Goal: Check status: Check status

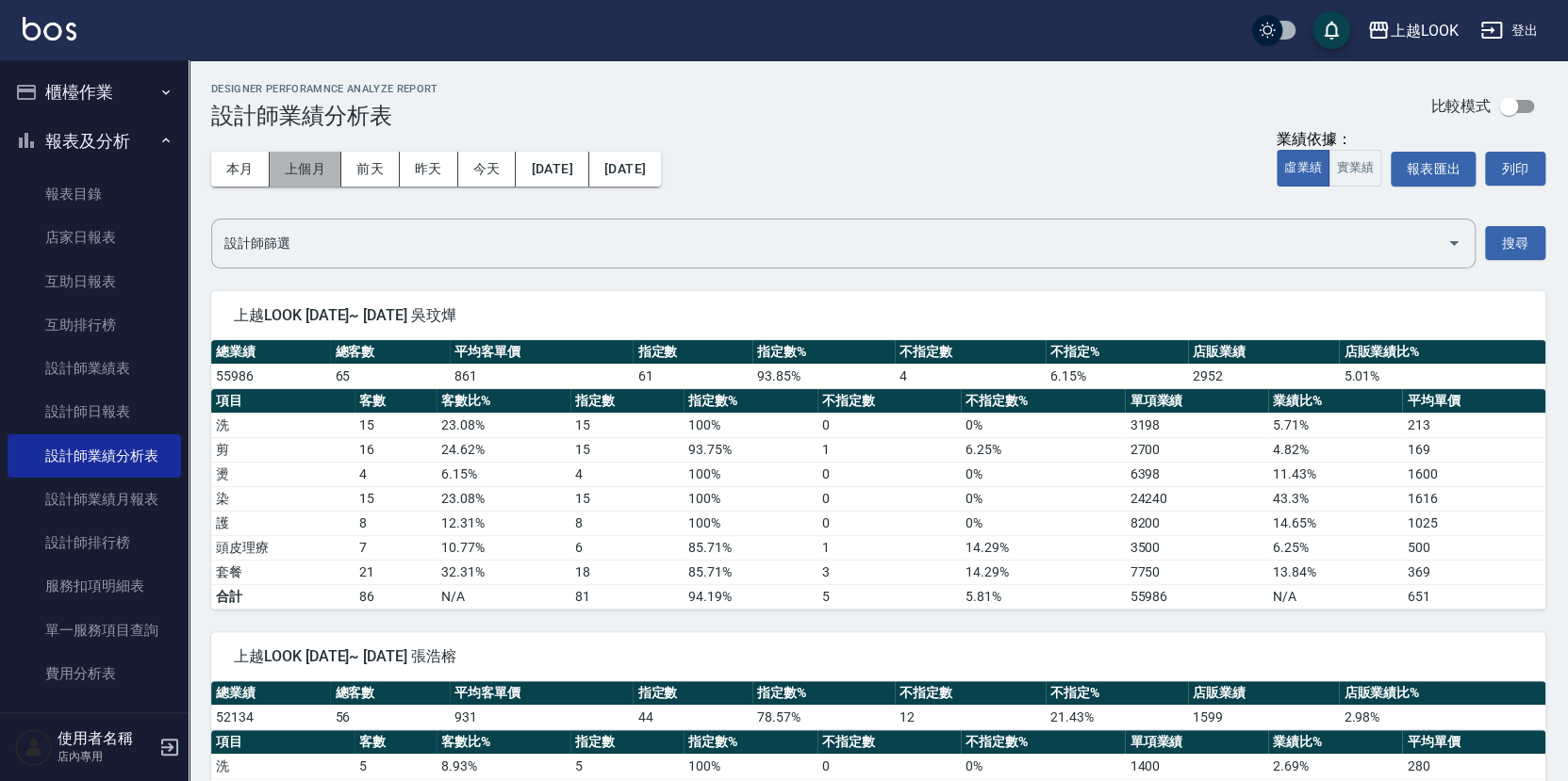
click at [285, 175] on button "上個月" at bounding box center [305, 169] width 72 height 35
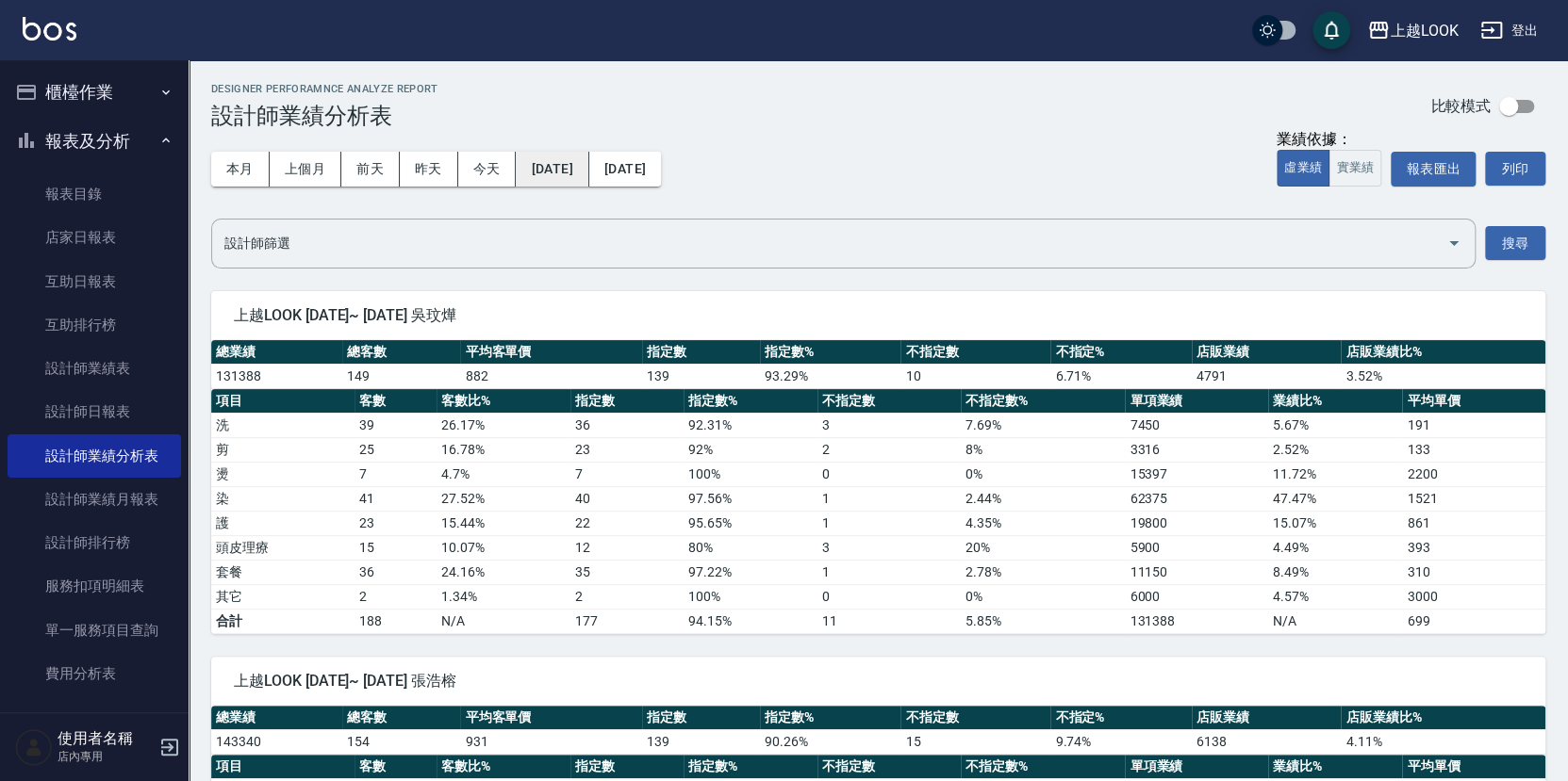
click at [584, 170] on button "[DATE]" at bounding box center [552, 169] width 72 height 35
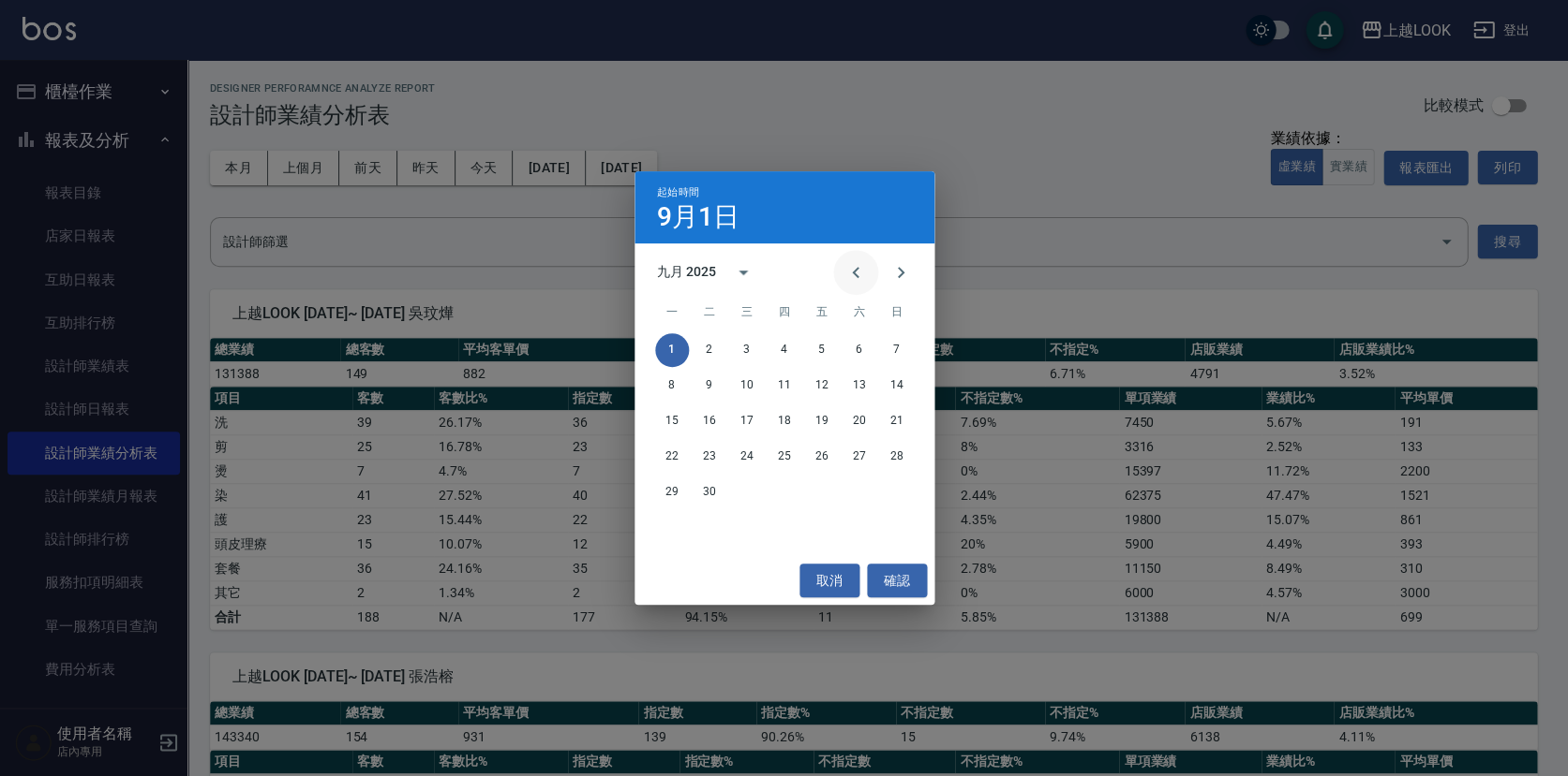
click at [853, 271] on icon "Previous month" at bounding box center [856, 273] width 23 height 23
click at [828, 361] on button "1" at bounding box center [822, 351] width 34 height 34
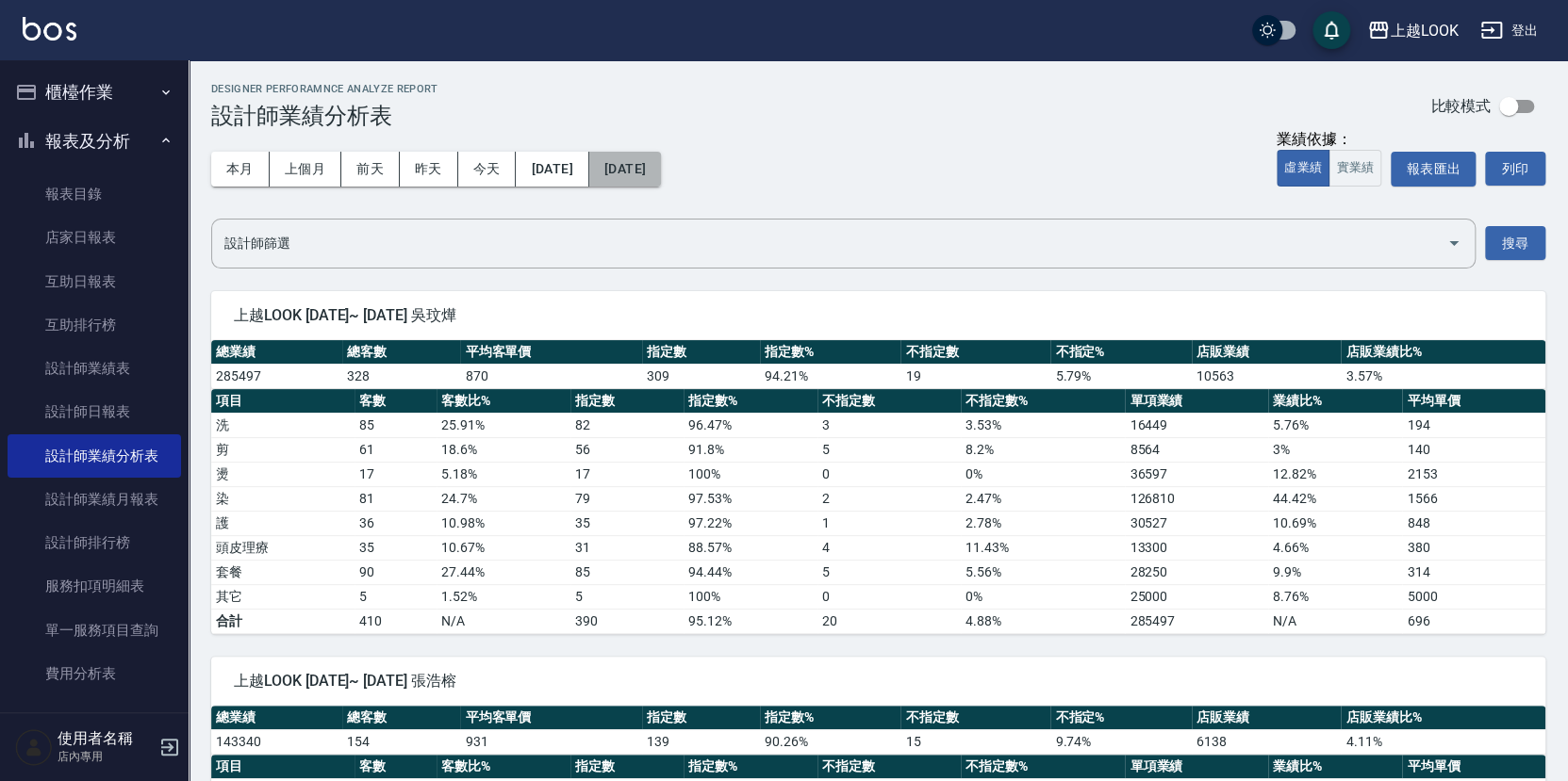
click at [658, 169] on button "[DATE]" at bounding box center [625, 169] width 72 height 35
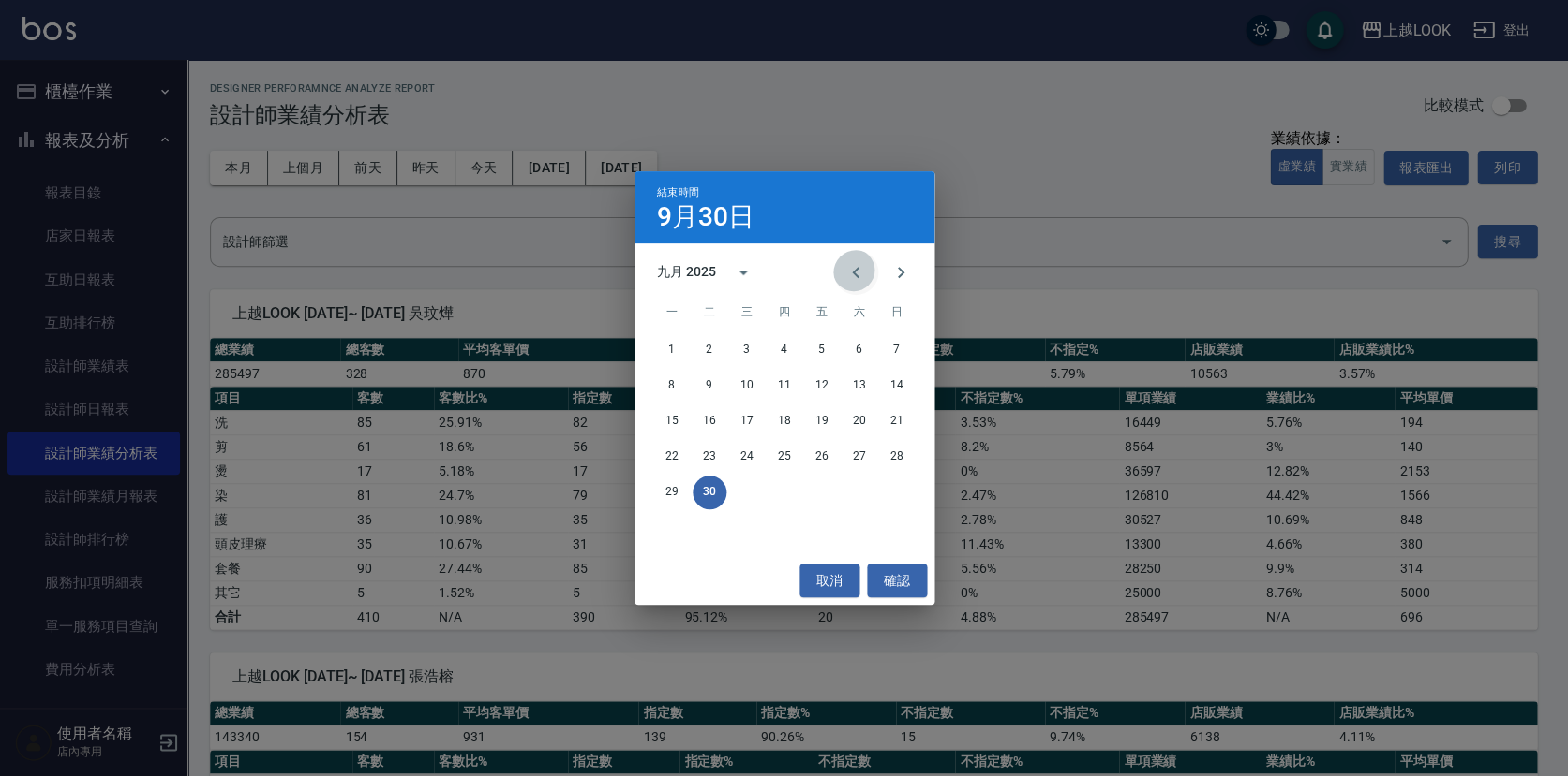
click at [859, 268] on icon "Previous month" at bounding box center [856, 273] width 23 height 23
click at [890, 490] on button "31" at bounding box center [897, 493] width 34 height 34
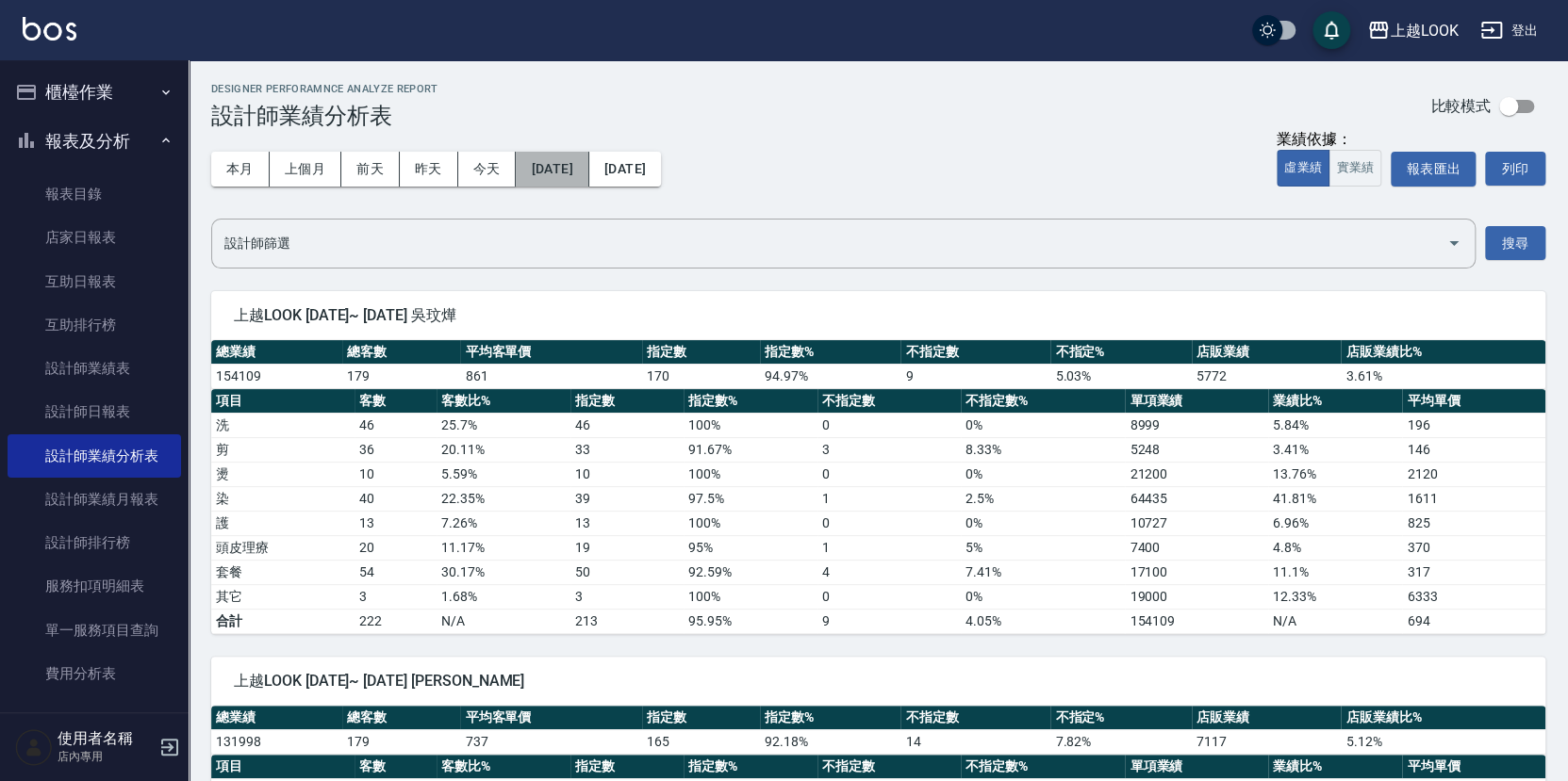
click at [588, 156] on button "[DATE]" at bounding box center [552, 169] width 72 height 35
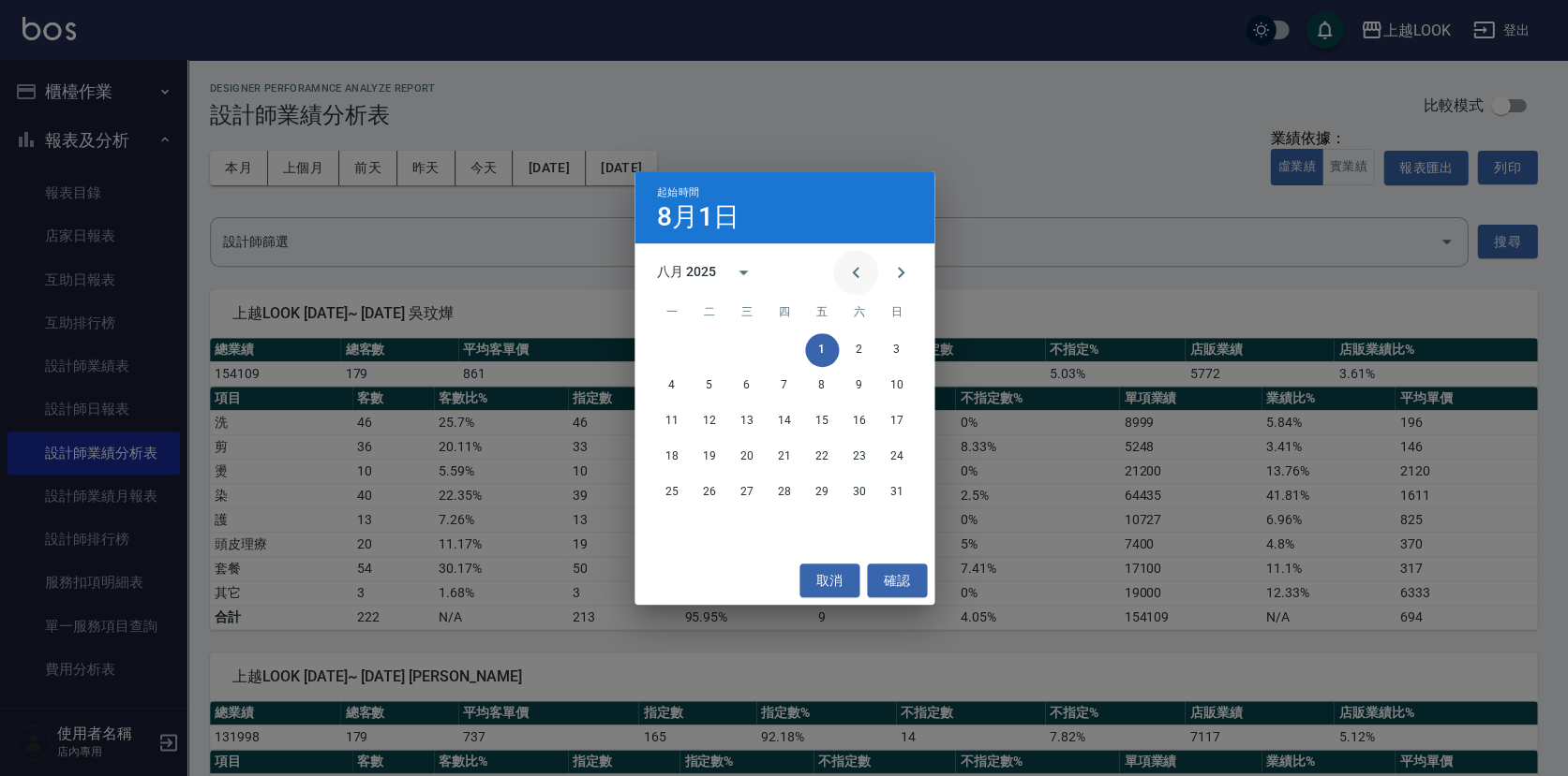
click at [858, 276] on icon "Previous month" at bounding box center [855, 273] width 7 height 11
click at [698, 349] on button "1" at bounding box center [709, 351] width 34 height 34
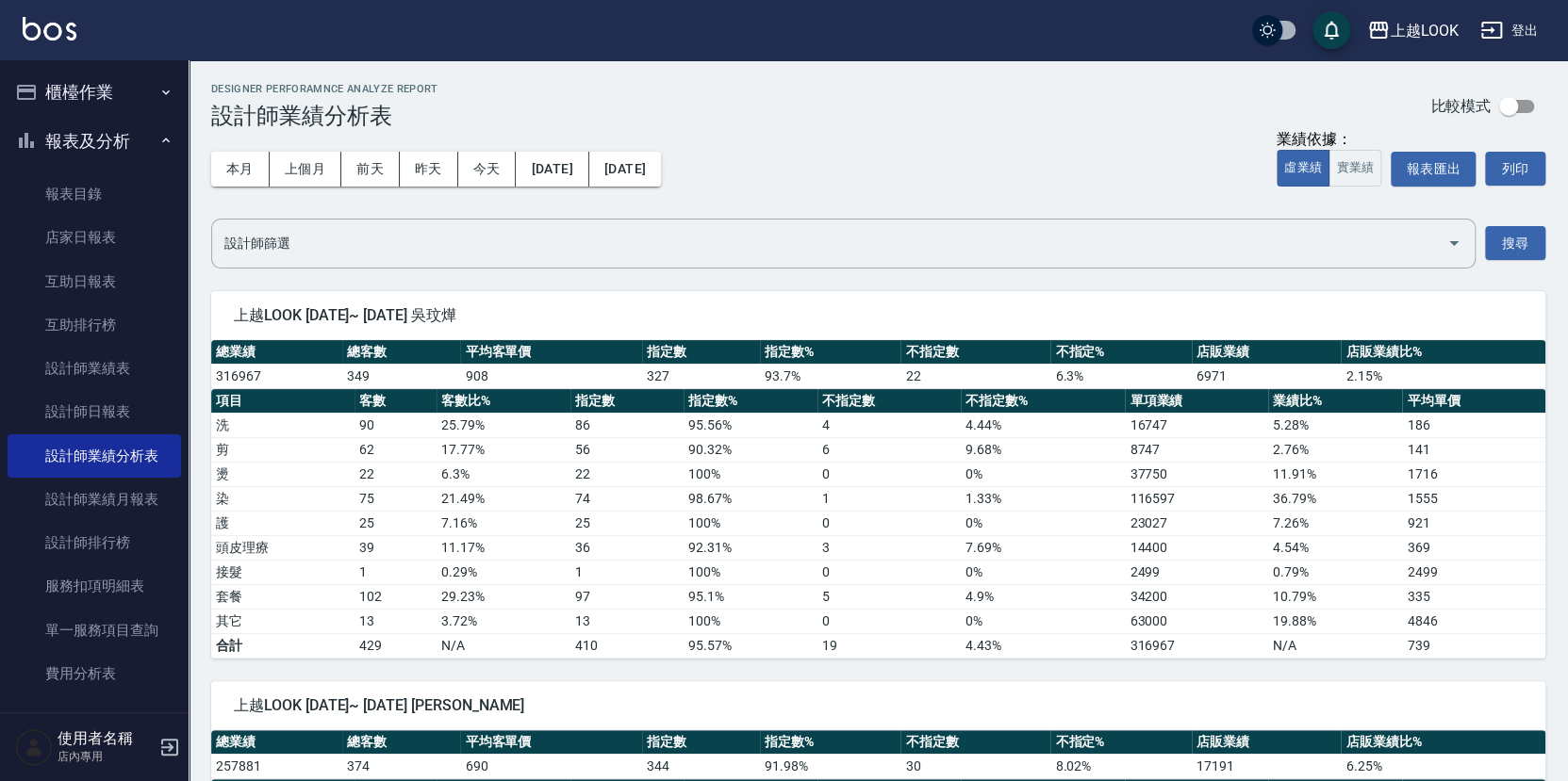
click at [661, 148] on div "本月 上個月 前天 昨天 今天 [DATE] [DATE]" at bounding box center [436, 169] width 450 height 80
click at [661, 162] on button "[DATE]" at bounding box center [625, 169] width 72 height 35
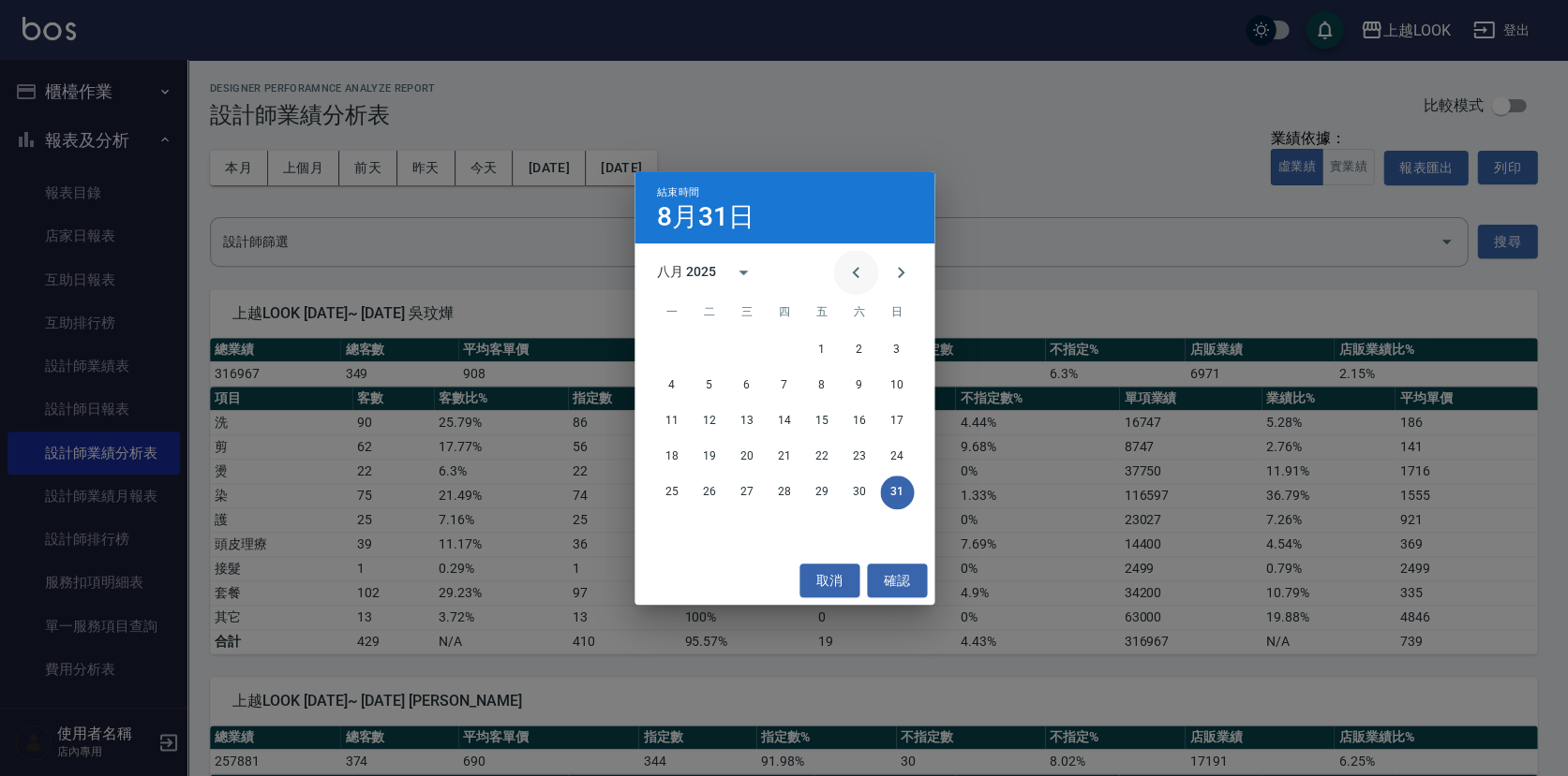
click at [858, 275] on icon "Previous month" at bounding box center [856, 273] width 23 height 23
click at [793, 493] on button "31" at bounding box center [785, 493] width 34 height 34
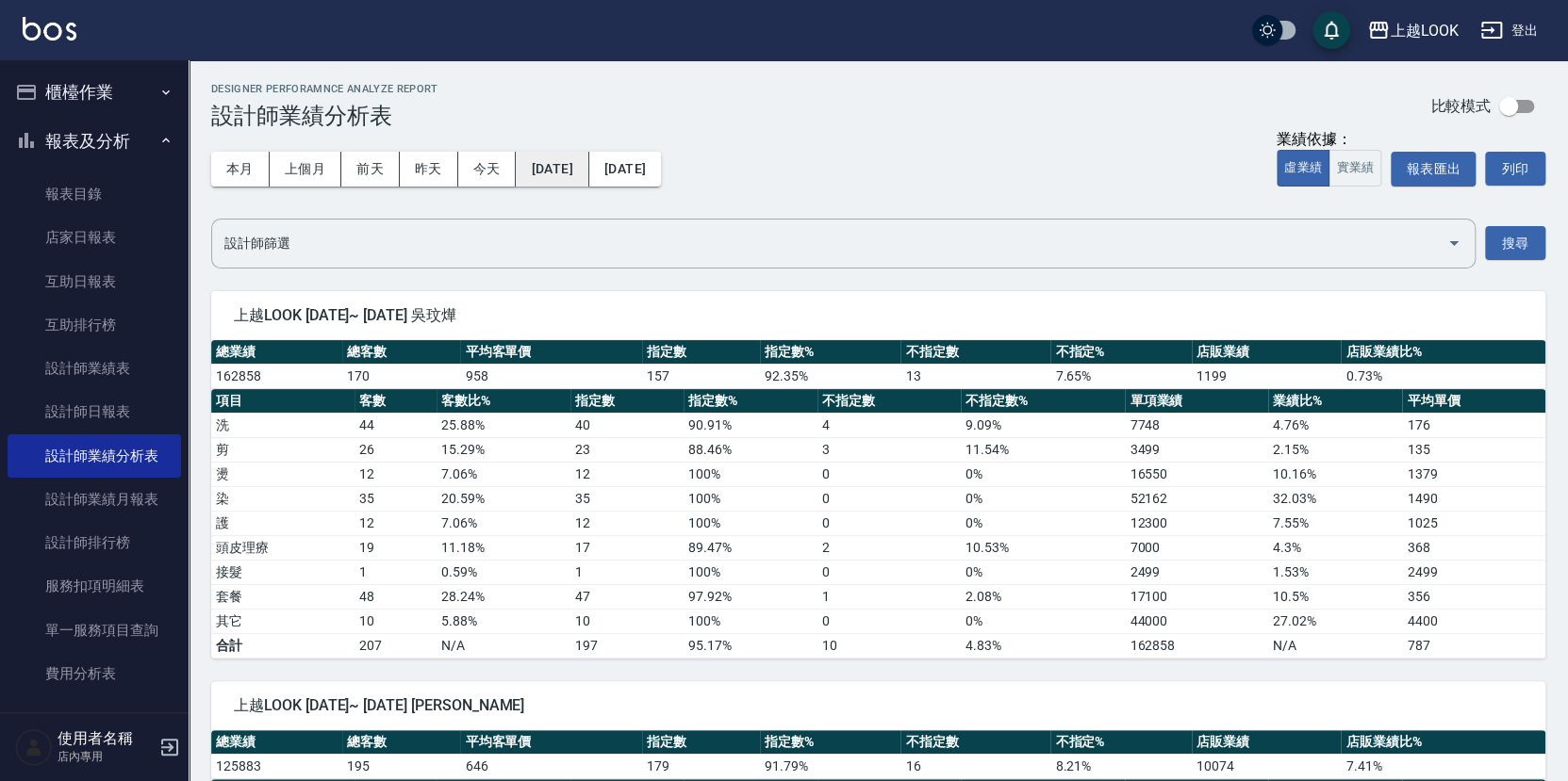
click at [570, 173] on button "[DATE]" at bounding box center [552, 169] width 72 height 35
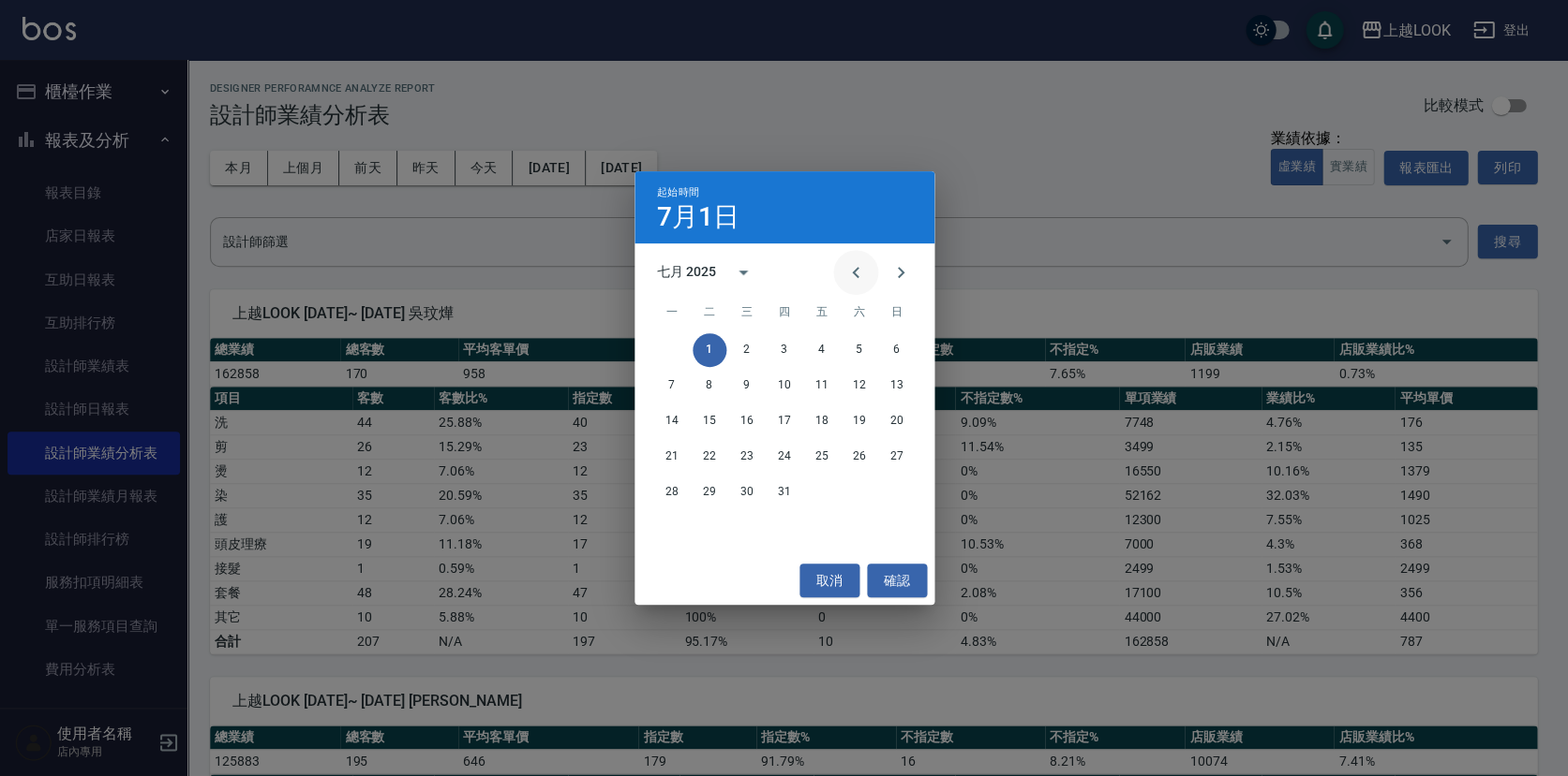
click at [849, 278] on icon "Previous month" at bounding box center [856, 273] width 23 height 23
click at [889, 350] on button "1" at bounding box center [897, 351] width 34 height 34
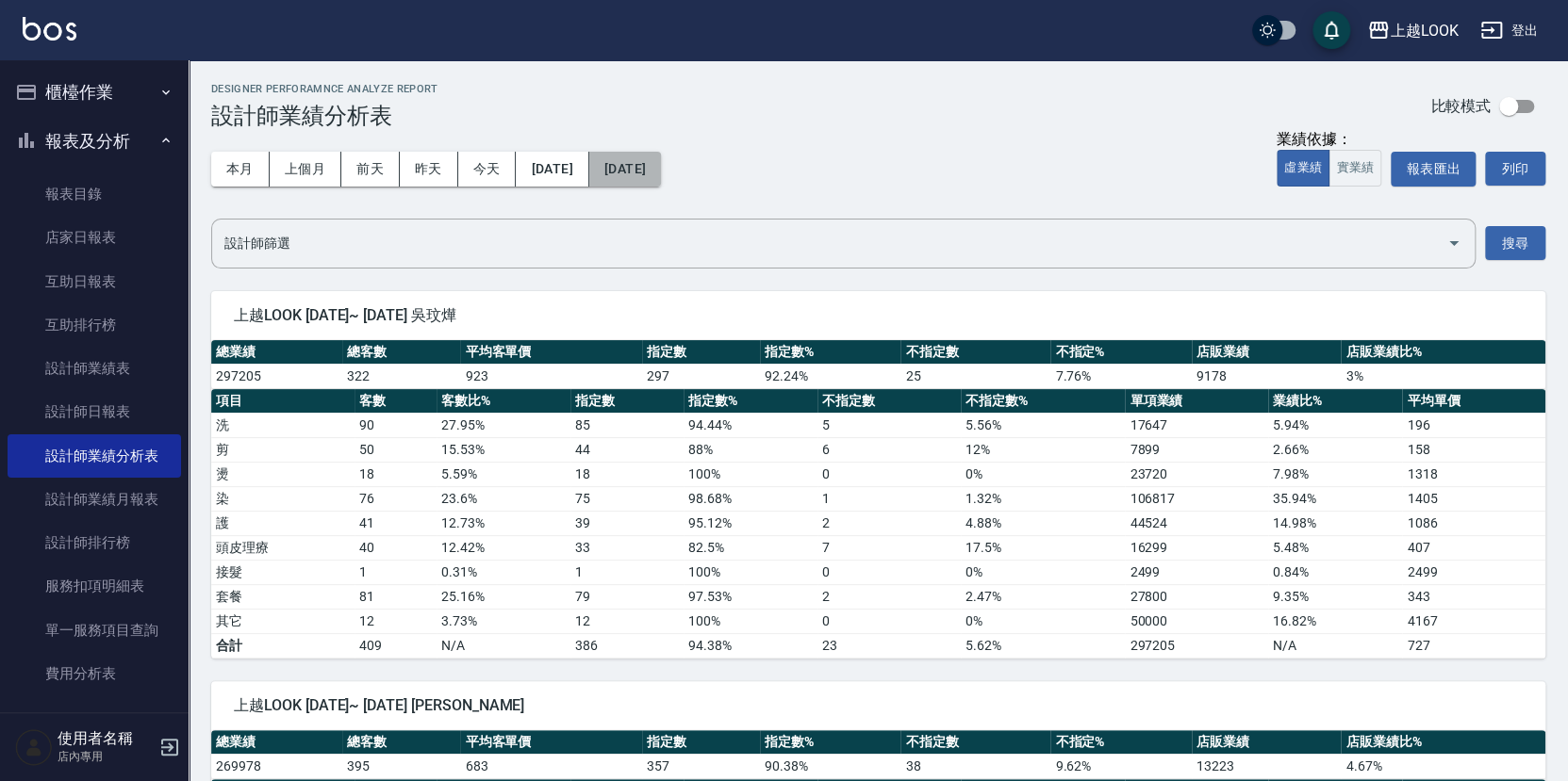
click at [661, 164] on button "[DATE]" at bounding box center [625, 169] width 72 height 35
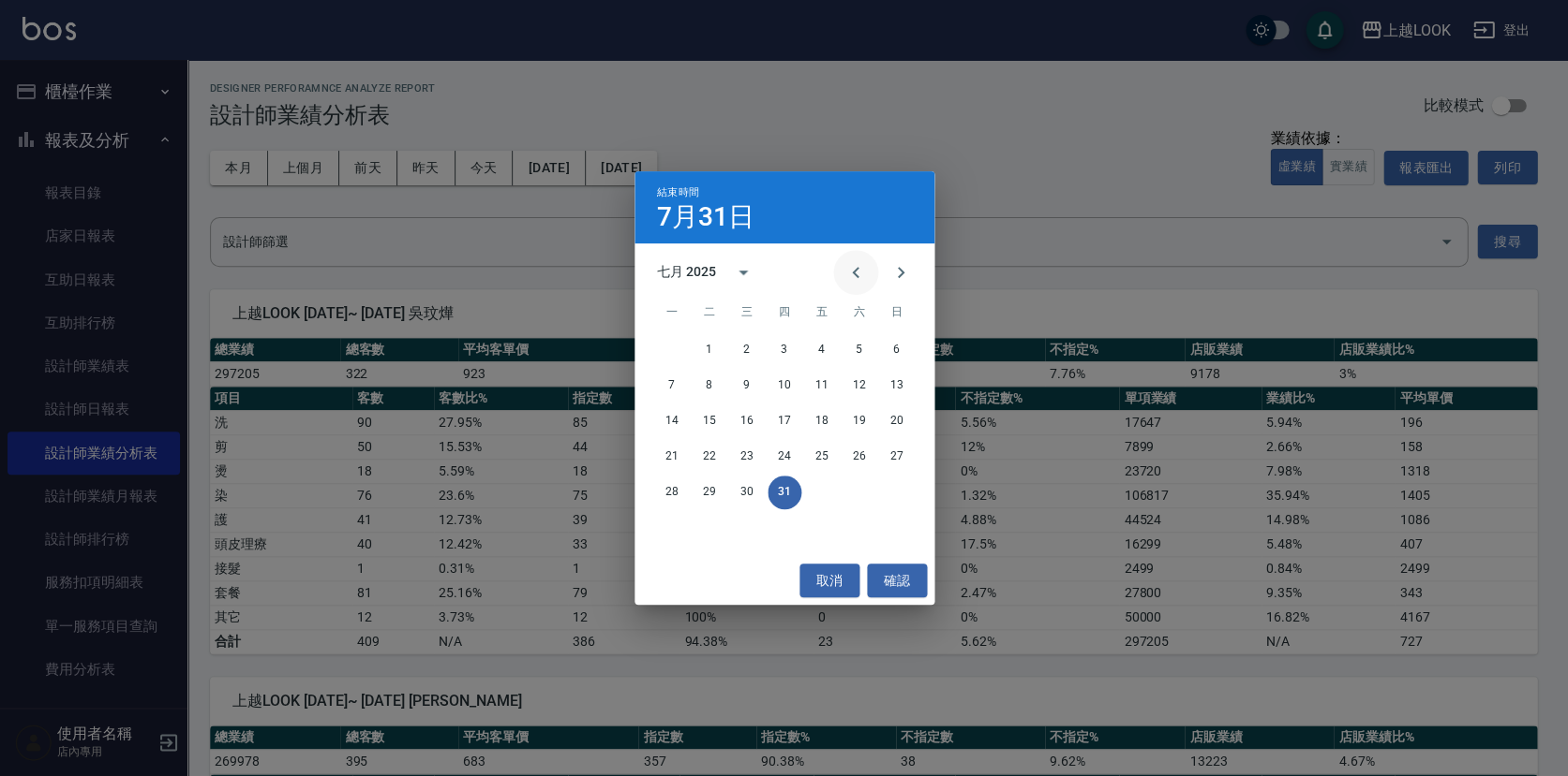
click at [854, 276] on icon "Previous month" at bounding box center [856, 273] width 23 height 23
click at [670, 527] on button "30" at bounding box center [672, 529] width 34 height 34
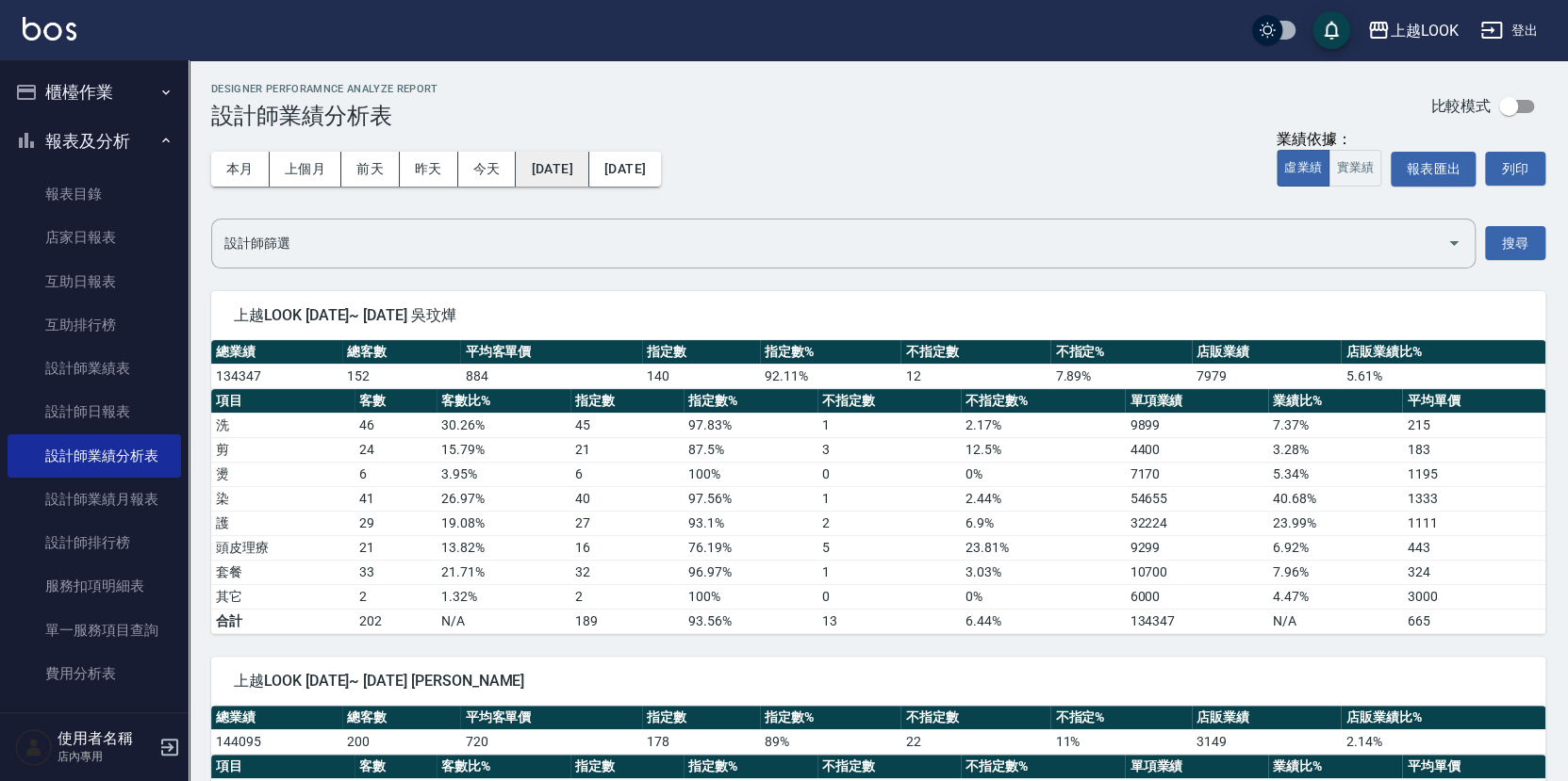
click at [564, 168] on button "[DATE]" at bounding box center [552, 169] width 72 height 35
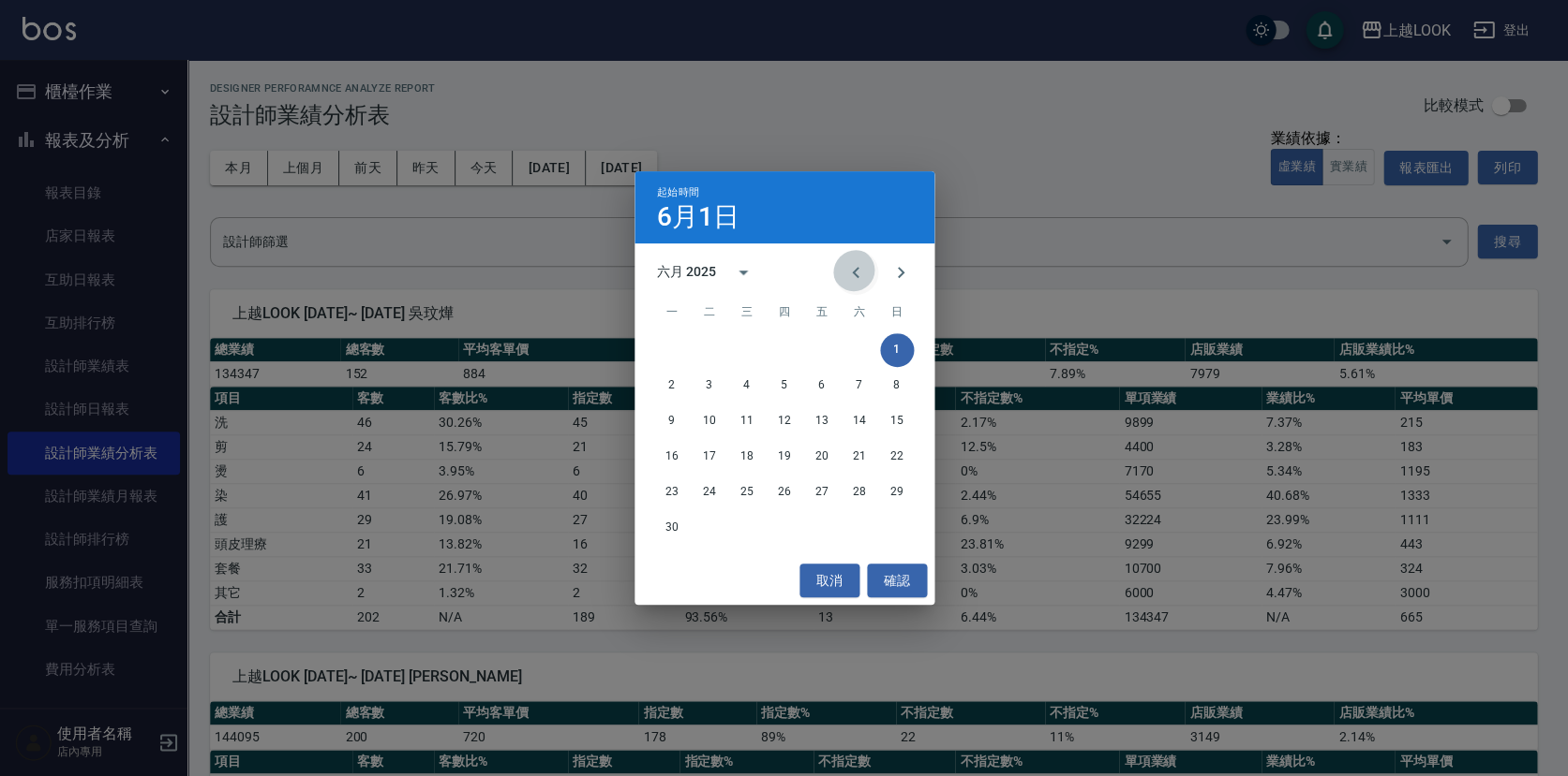
click at [848, 275] on button "Previous month" at bounding box center [855, 272] width 45 height 45
click at [785, 346] on button "1" at bounding box center [785, 351] width 34 height 34
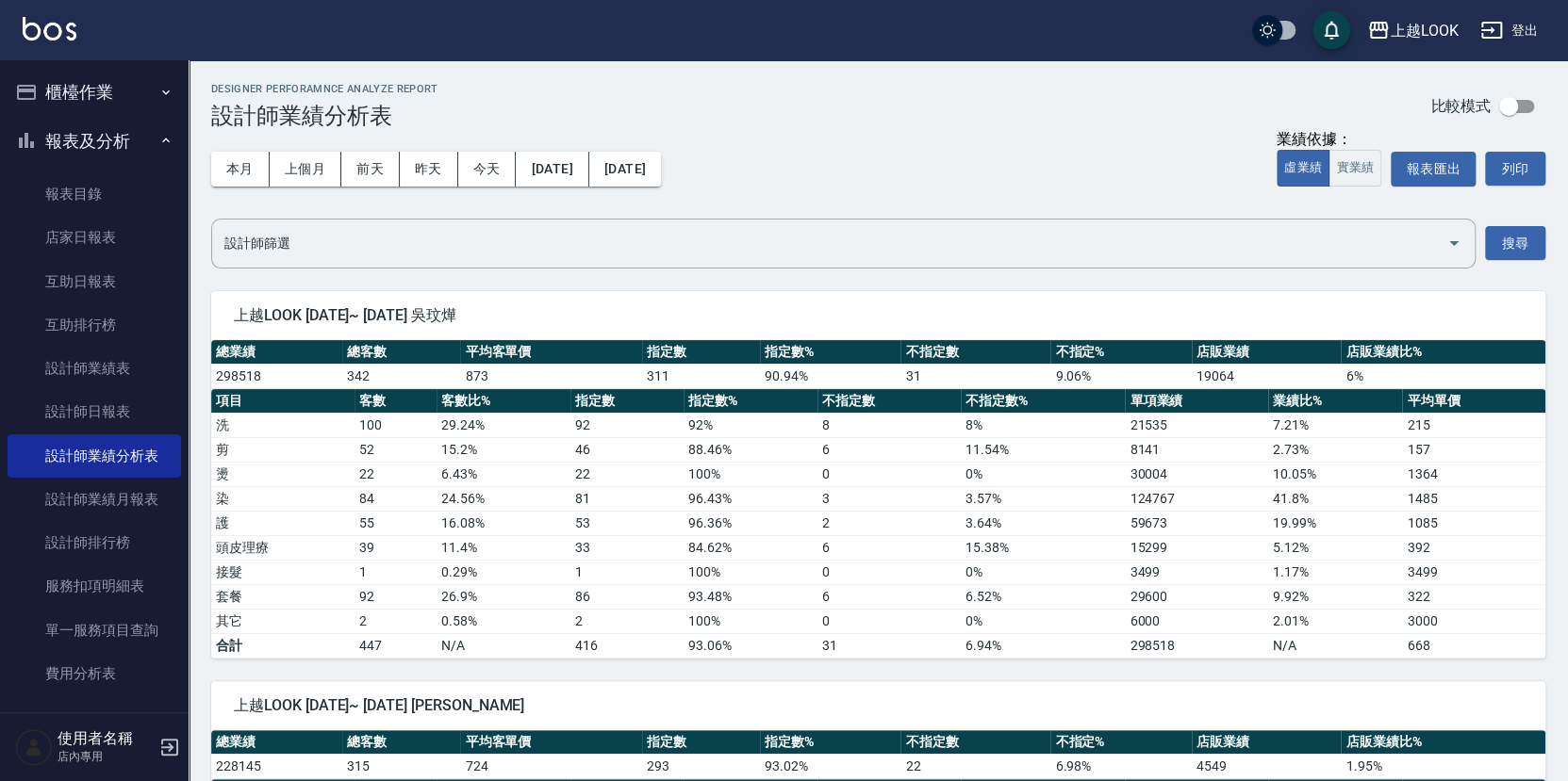
click at [661, 172] on button "[DATE]" at bounding box center [625, 169] width 72 height 35
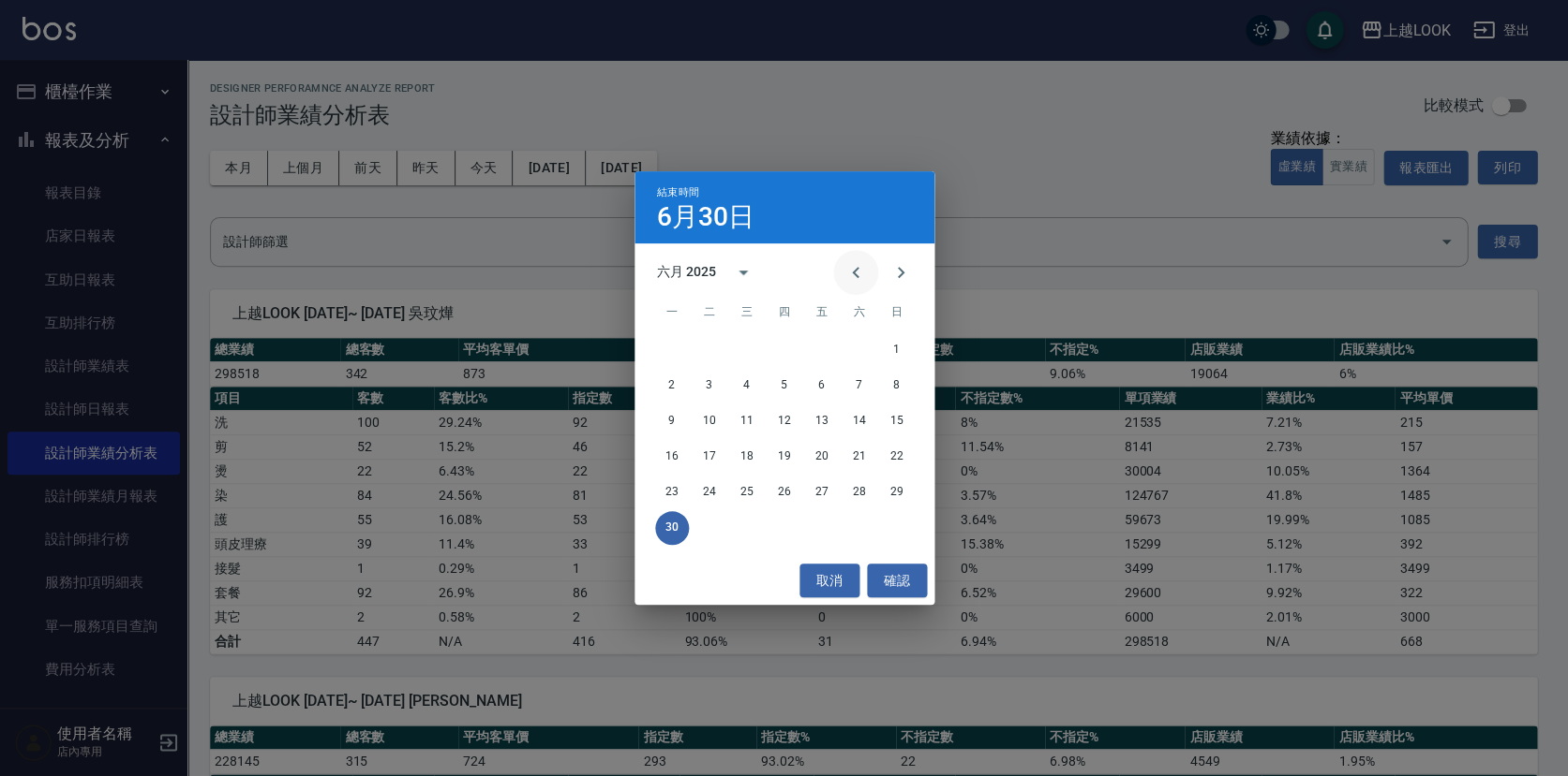
click at [865, 275] on icon "Previous month" at bounding box center [856, 273] width 23 height 23
click at [861, 493] on button "31" at bounding box center [860, 493] width 34 height 34
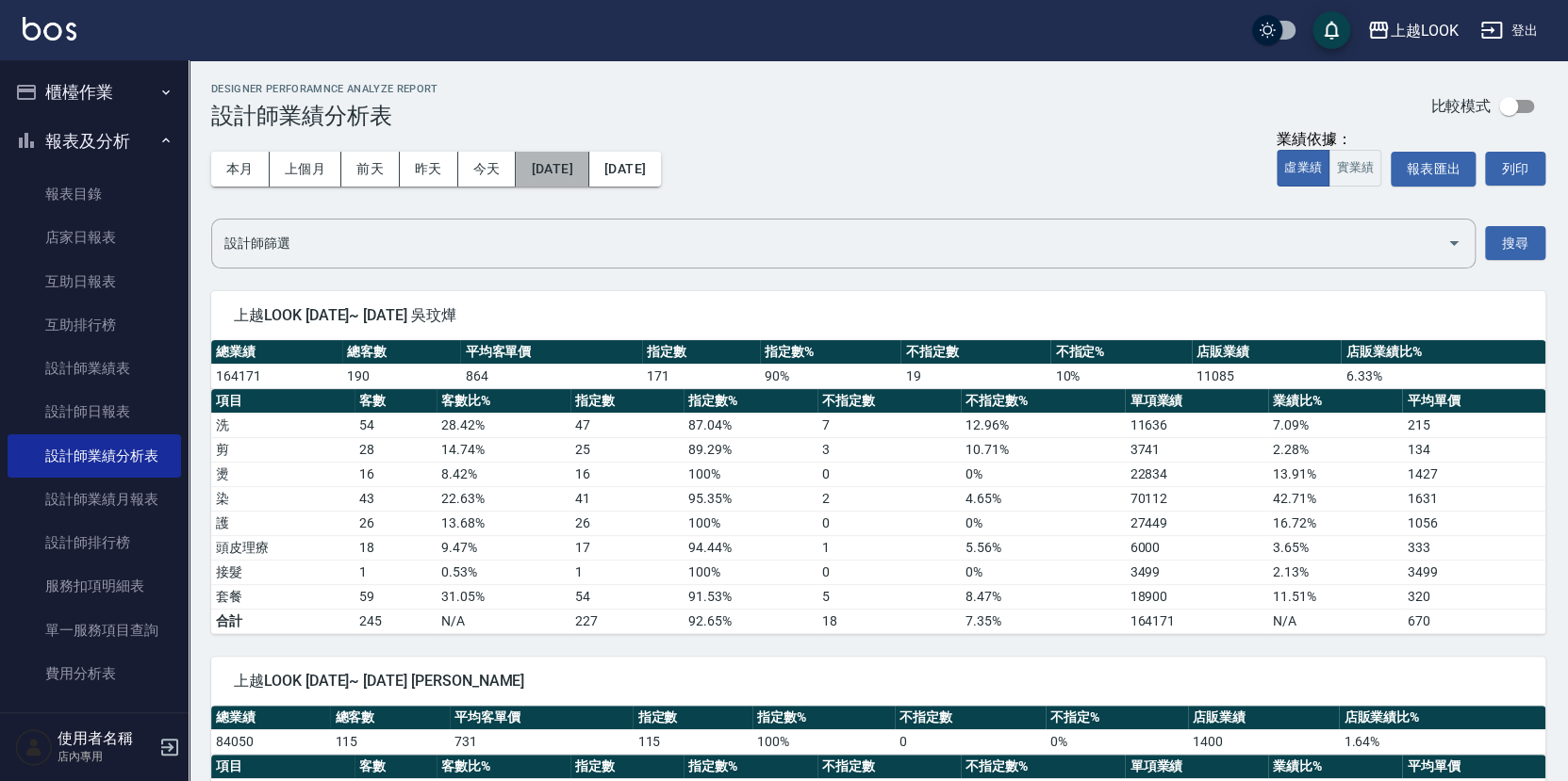
click at [571, 174] on button "[DATE]" at bounding box center [552, 169] width 72 height 35
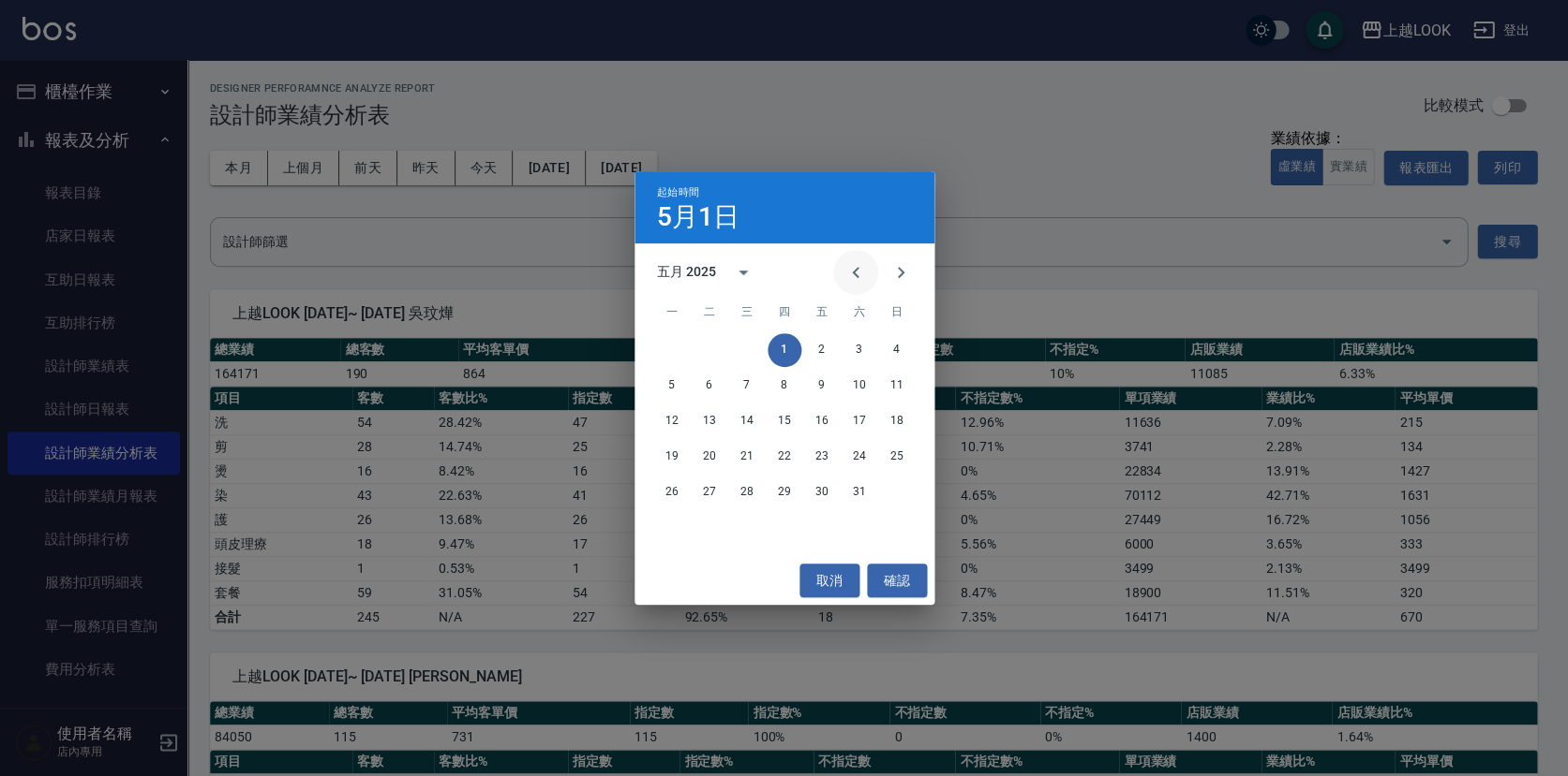
click at [854, 266] on icon "Previous month" at bounding box center [856, 273] width 23 height 23
click at [708, 351] on button "1" at bounding box center [709, 351] width 34 height 34
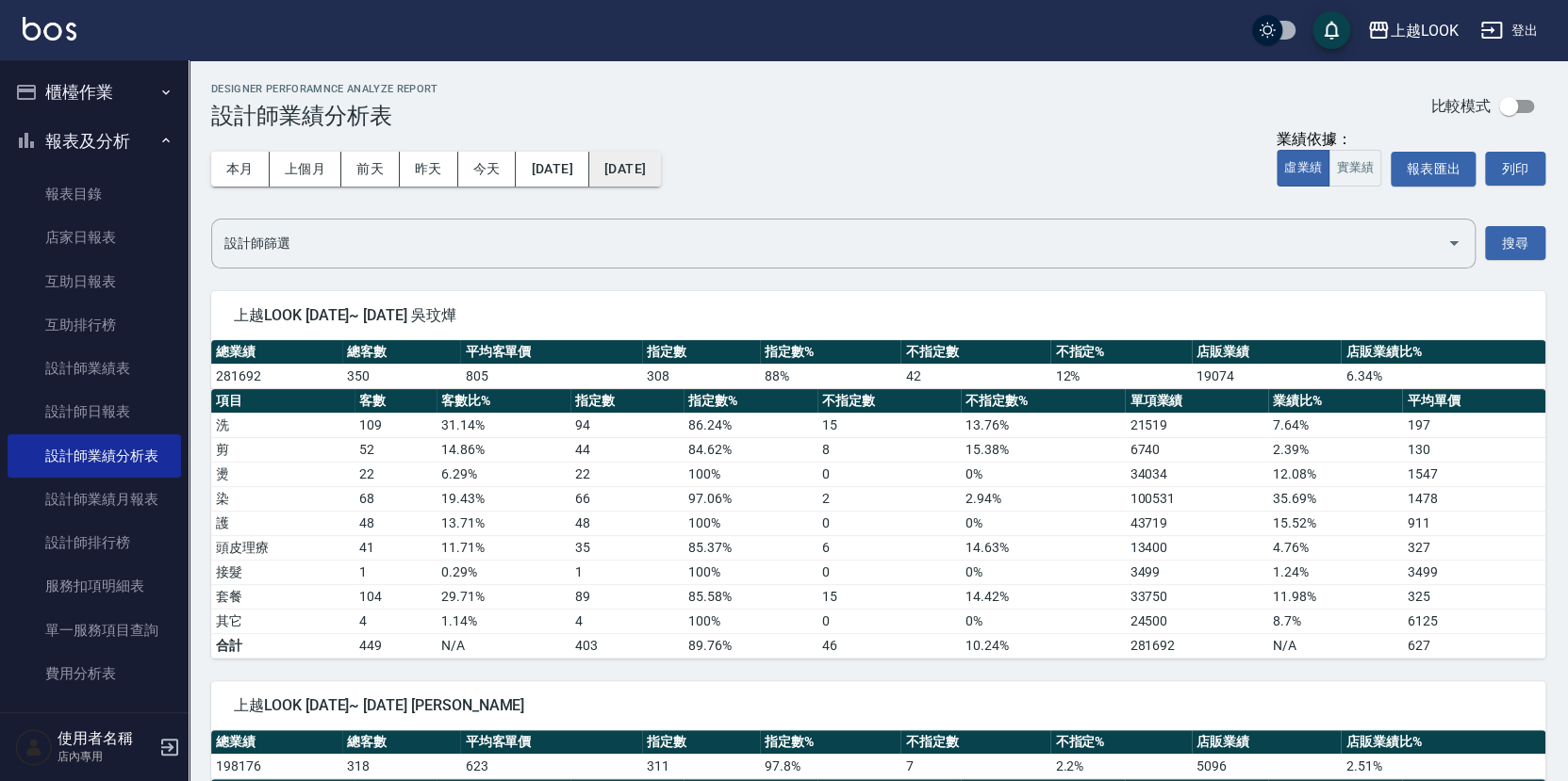
click at [661, 167] on button "[DATE]" at bounding box center [625, 169] width 72 height 35
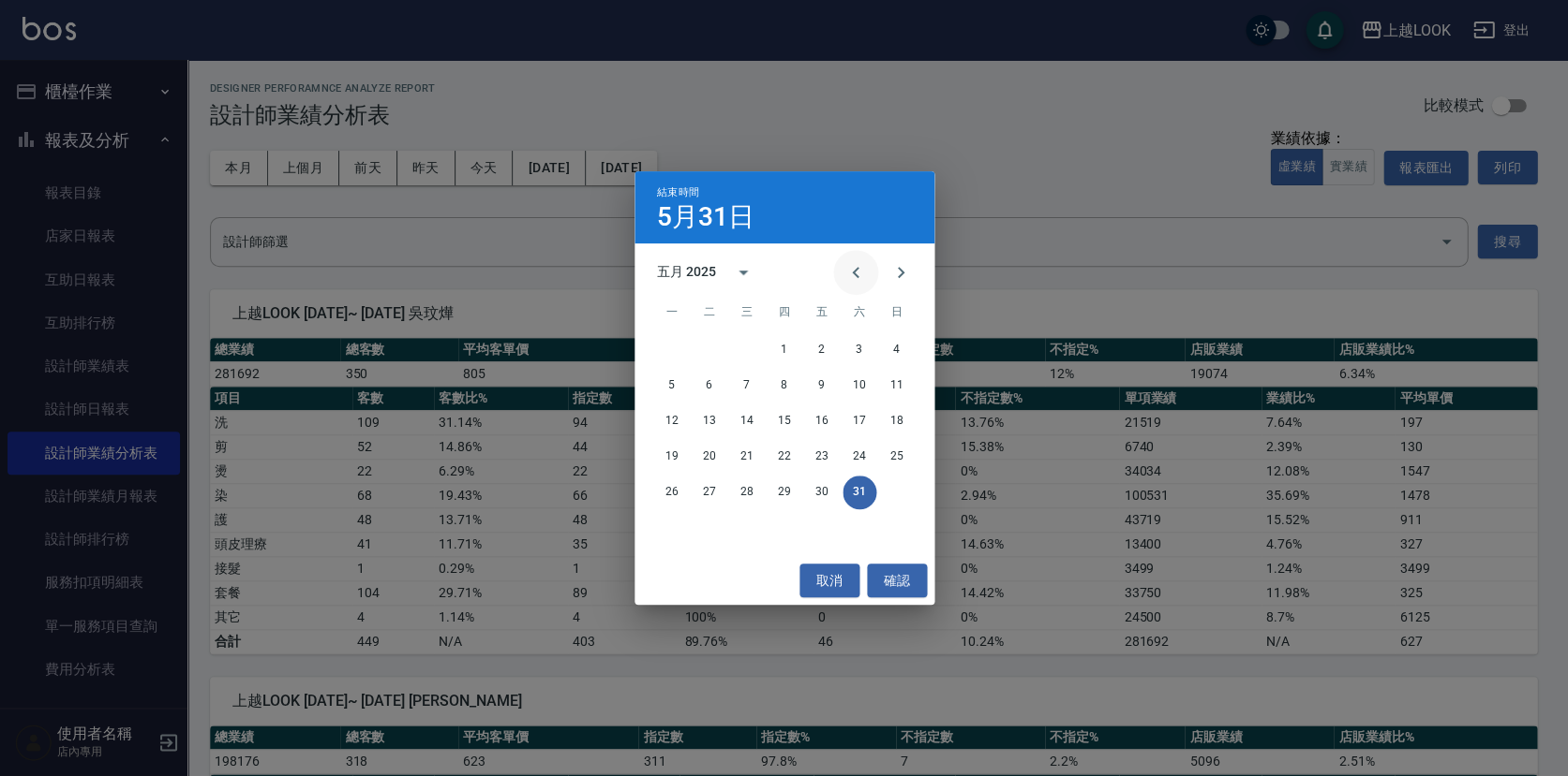
click at [850, 258] on button "Previous month" at bounding box center [855, 272] width 45 height 45
click at [743, 491] on button "30" at bounding box center [747, 493] width 34 height 34
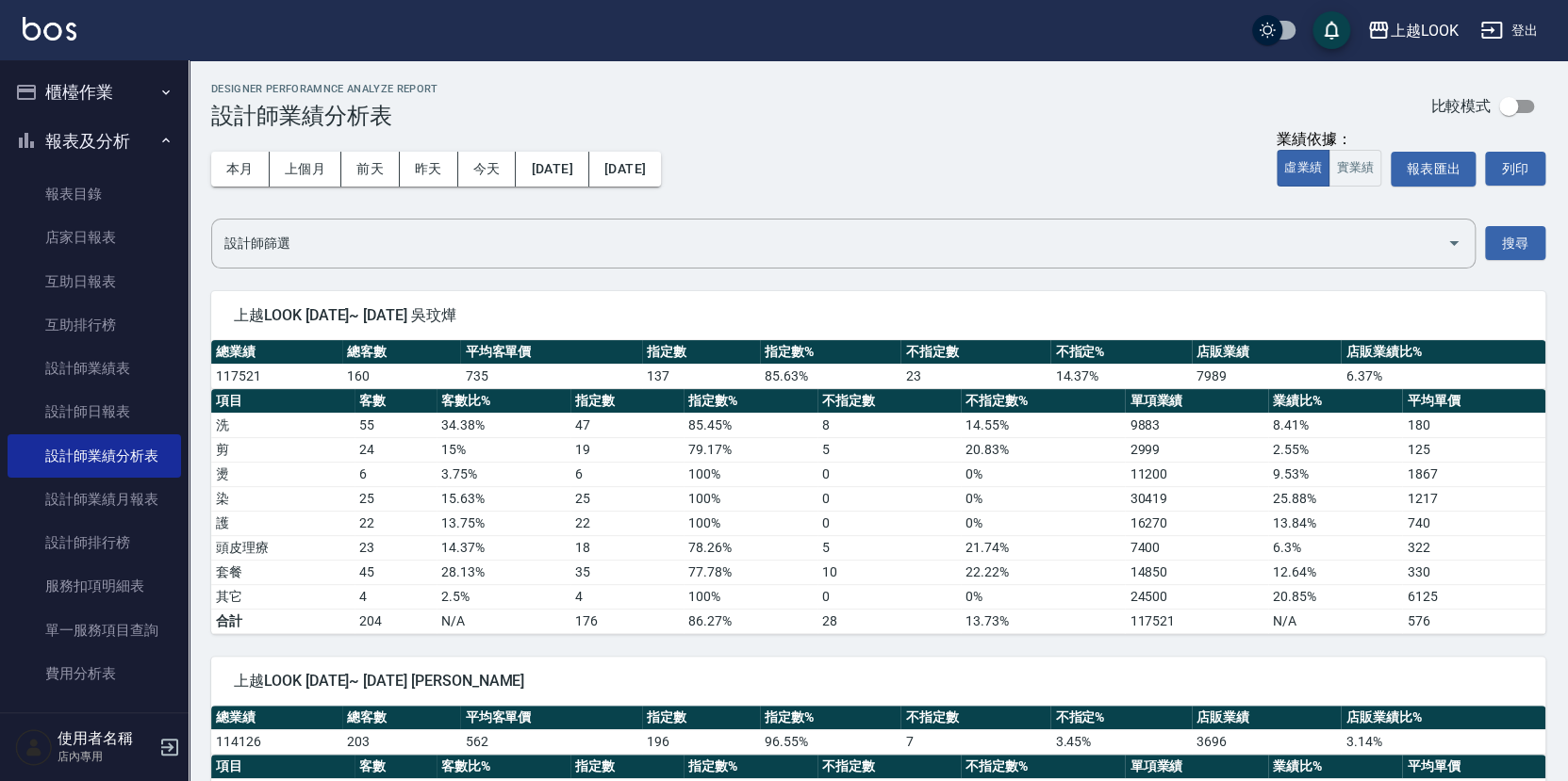
click at [817, 119] on div "Designer Perforamnce Analyze Report 設計師業績分析表 比較模式" at bounding box center [877, 106] width 1334 height 46
